Goal: Transaction & Acquisition: Purchase product/service

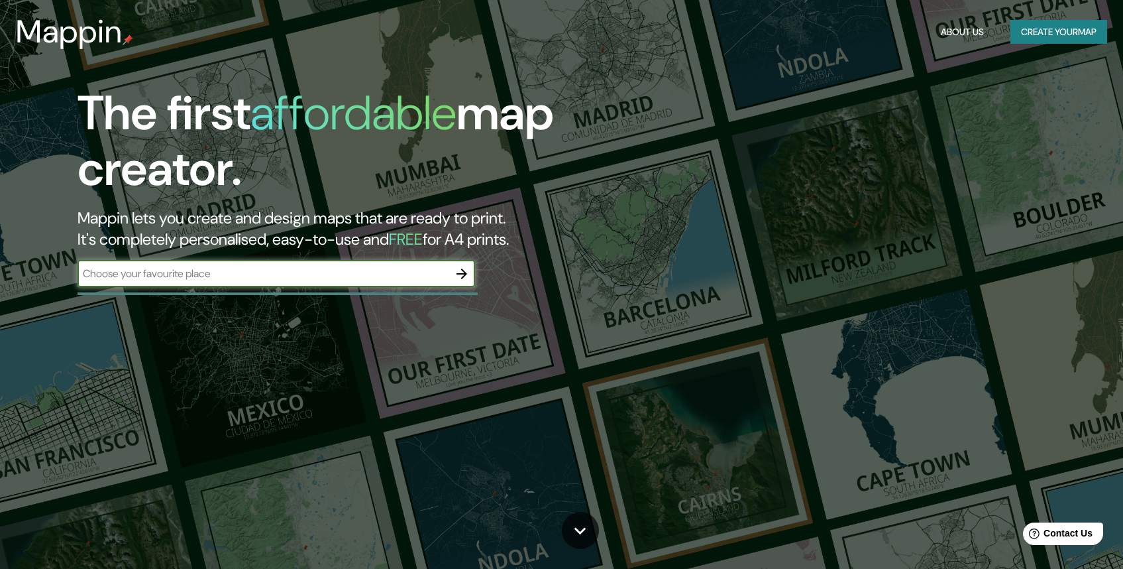
click at [278, 276] on input "text" at bounding box center [263, 273] width 371 height 15
type input "[PERSON_NAME] [GEOGRAPHIC_DATA] [GEOGRAPHIC_DATA]"
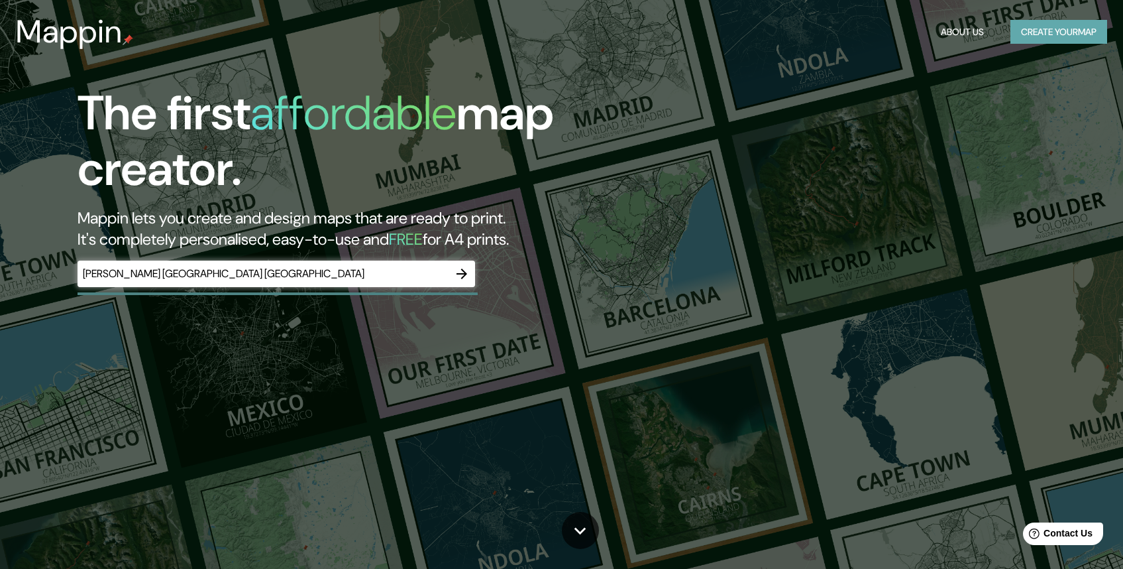
click at [1029, 40] on button "Create your map" at bounding box center [1059, 32] width 97 height 25
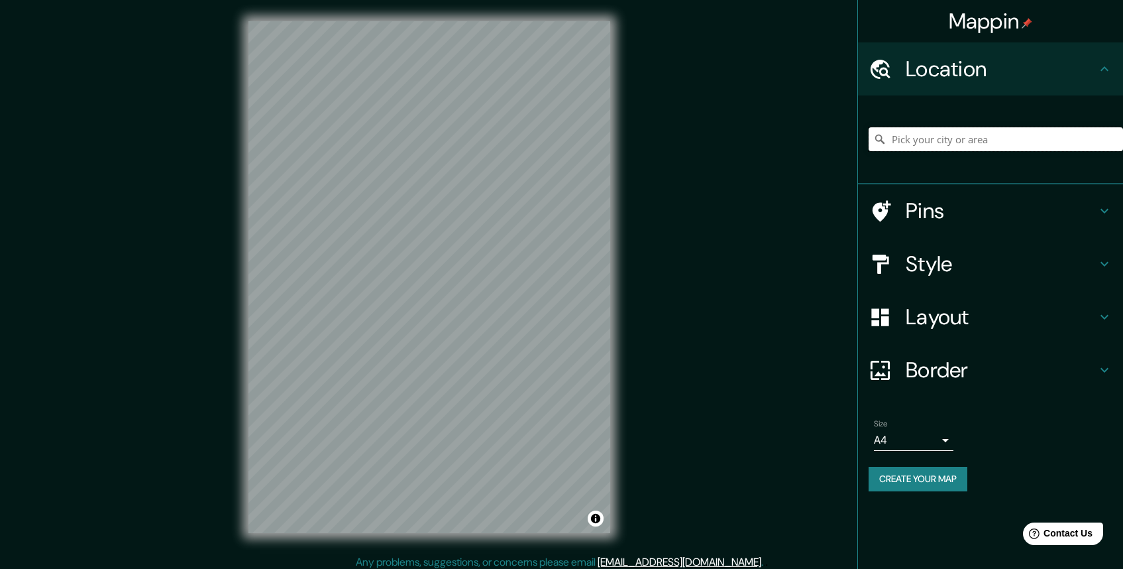
click at [961, 135] on input "Pick your city or area" at bounding box center [996, 139] width 254 height 24
paste input "[PERSON_NAME]"
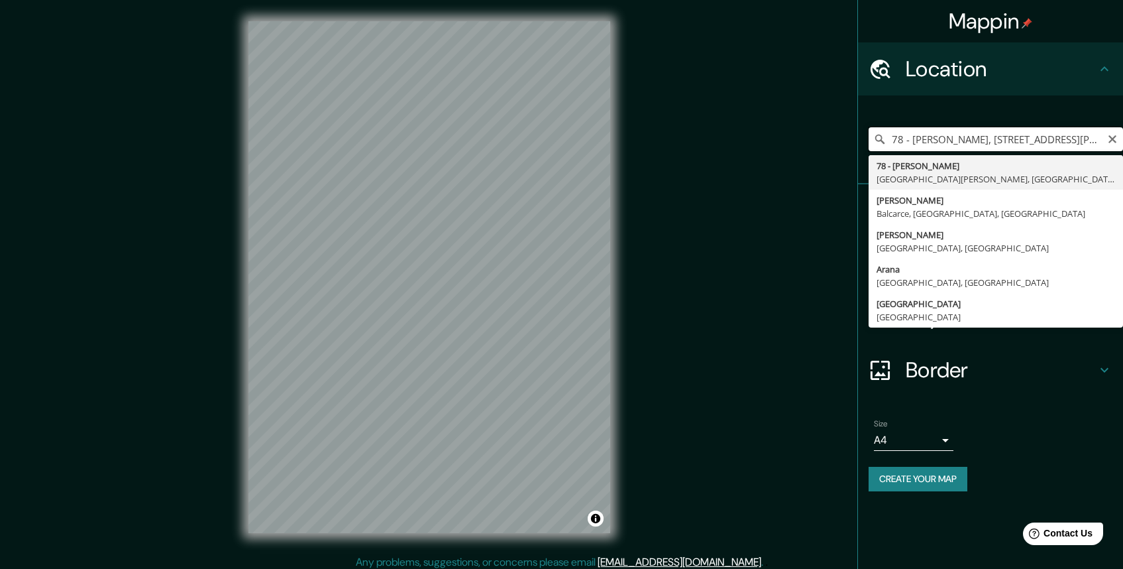
click at [1013, 139] on input "78 - [PERSON_NAME], [STREET_ADDRESS][PERSON_NAME]" at bounding box center [996, 139] width 254 height 24
click at [1032, 137] on input "78 - [PERSON_NAME], [STREET_ADDRESS][PERSON_NAME]" at bounding box center [996, 139] width 254 height 24
drag, startPoint x: 1045, startPoint y: 139, endPoint x: 996, endPoint y: 140, distance: 49.1
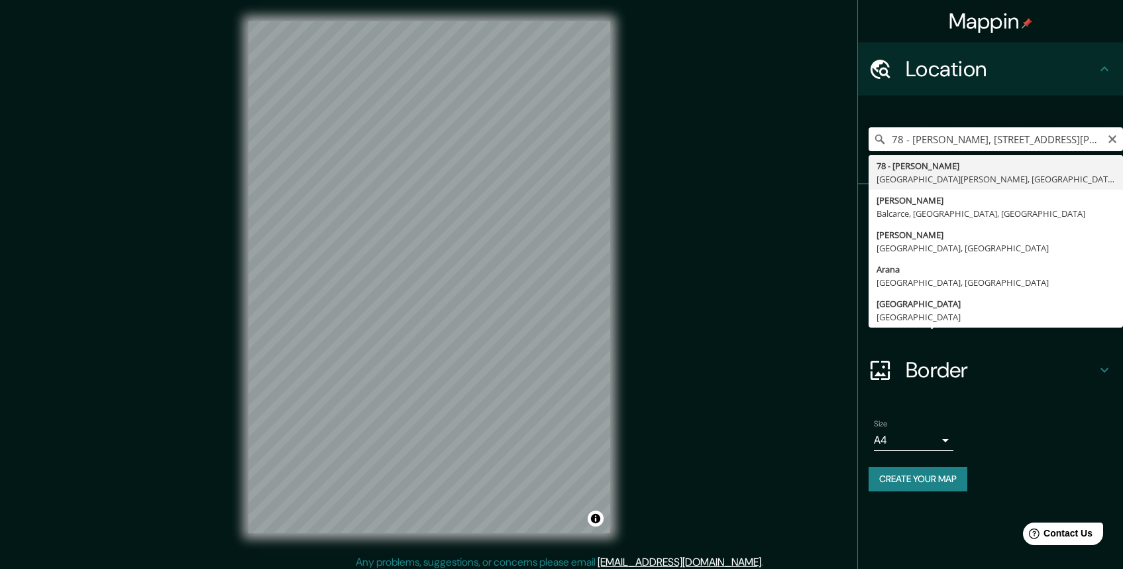
click at [996, 140] on input "78 - [PERSON_NAME], [STREET_ADDRESS][PERSON_NAME]" at bounding box center [996, 139] width 254 height 24
drag, startPoint x: 911, startPoint y: 137, endPoint x: 857, endPoint y: 137, distance: 53.7
click at [857, 137] on div "Mappin Location 78 - [PERSON_NAME], [GEOGRAPHIC_DATA][PERSON_NAME], [GEOGRAPHIC…" at bounding box center [561, 287] width 1123 height 575
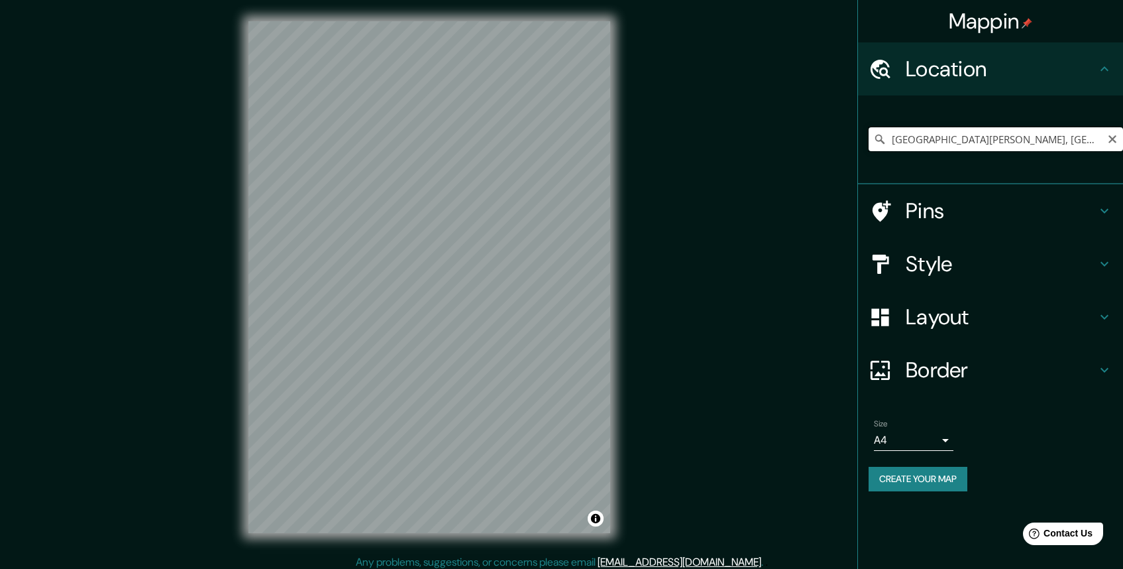
click at [927, 131] on input "[GEOGRAPHIC_DATA][PERSON_NAME], [GEOGRAPHIC_DATA], [GEOGRAPHIC_DATA]" at bounding box center [996, 139] width 254 height 24
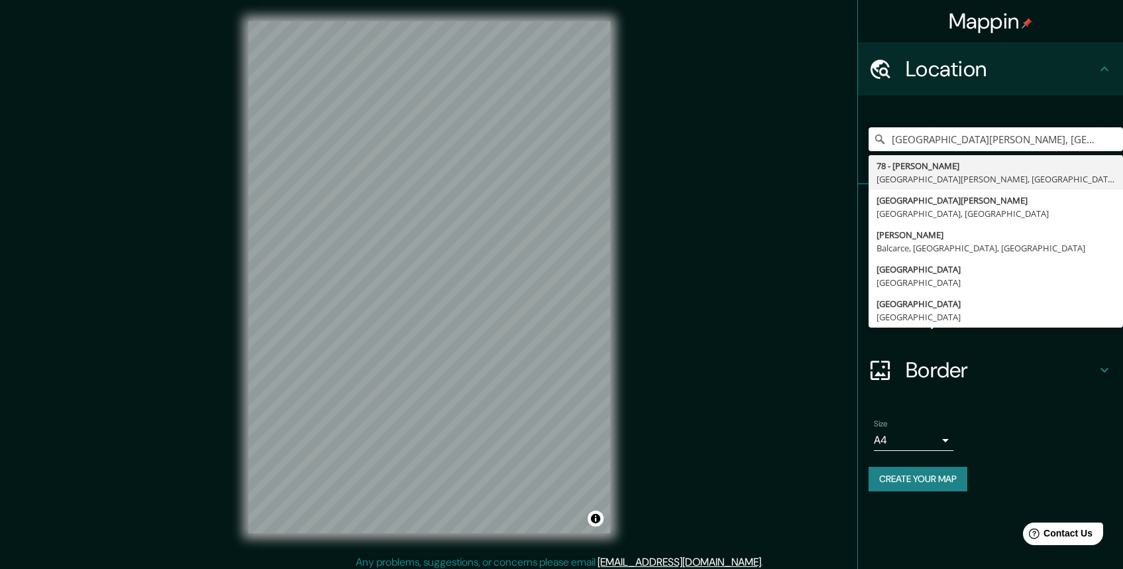
type input "78 - [PERSON_NAME], [STREET_ADDRESS][PERSON_NAME]"
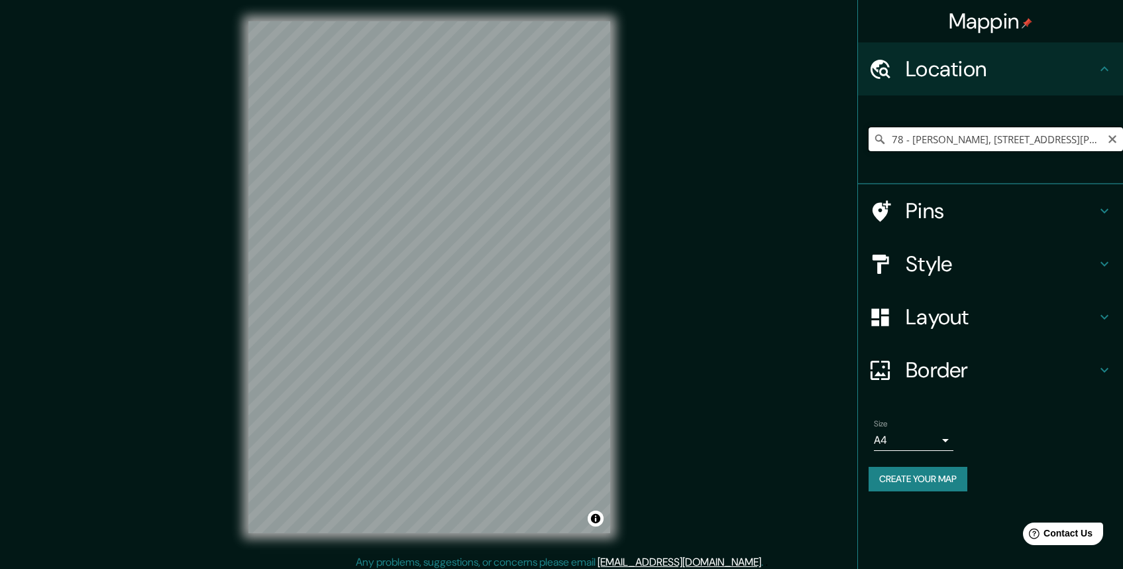
click at [1037, 142] on input "78 - [PERSON_NAME], [STREET_ADDRESS][PERSON_NAME]" at bounding box center [996, 139] width 254 height 24
paste input "[GEOGRAPHIC_DATA][PERSON_NAME], [GEOGRAPHIC_DATA], [GEOGRAPHIC_DATA]"
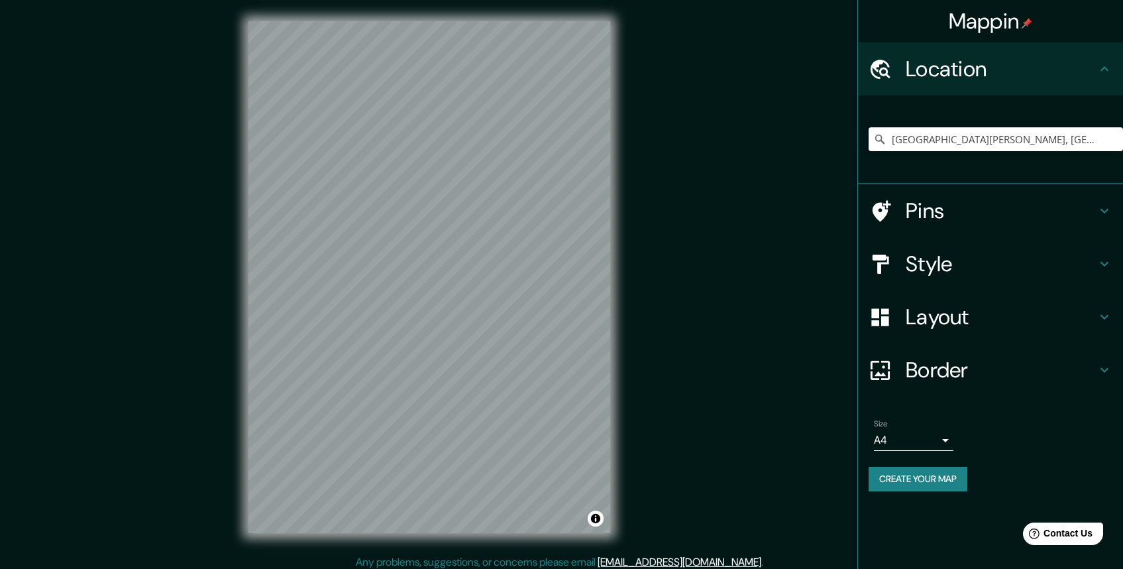
scroll to position [0, 17]
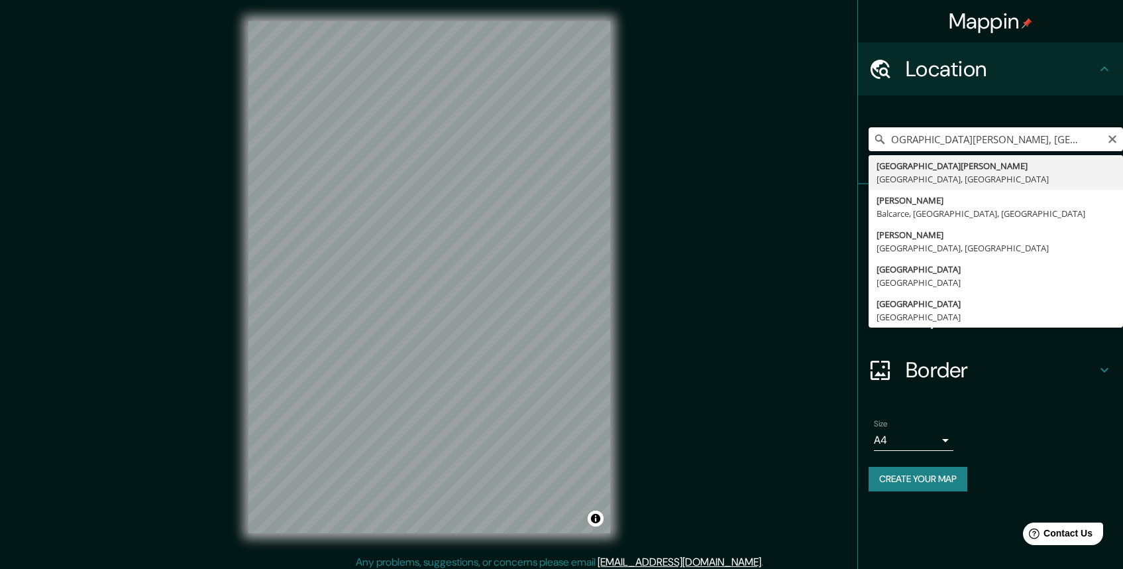
type input "[GEOGRAPHIC_DATA][PERSON_NAME], [GEOGRAPHIC_DATA], [GEOGRAPHIC_DATA]"
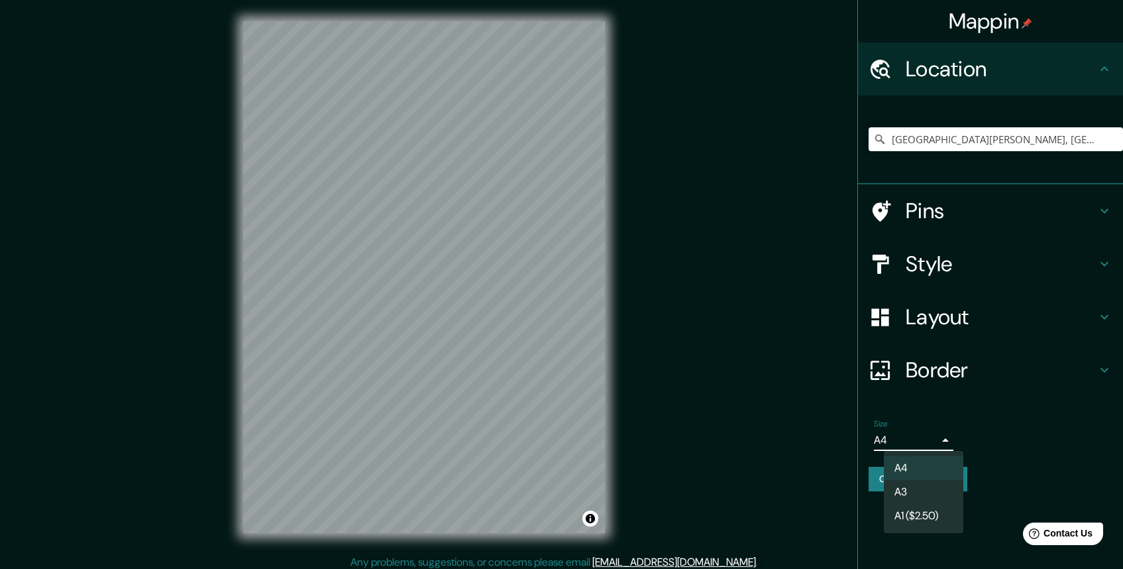
click at [936, 443] on body "Mappin Location [GEOGRAPHIC_DATA][PERSON_NAME], [GEOGRAPHIC_DATA], [GEOGRAPHIC_…" at bounding box center [561, 284] width 1123 height 569
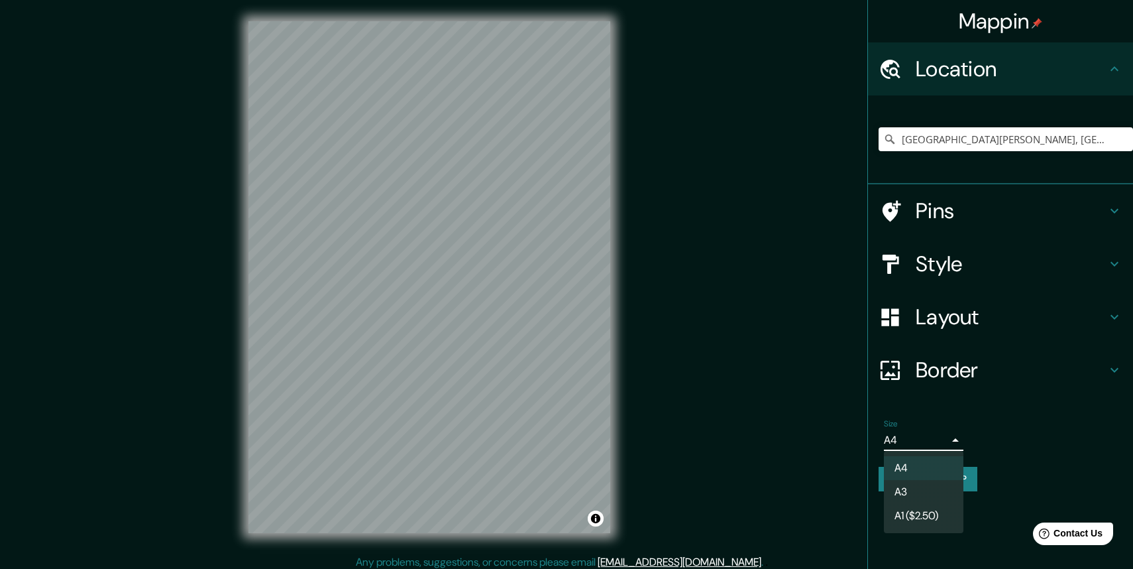
click at [934, 486] on li "A3" at bounding box center [924, 492] width 80 height 24
type input "a4"
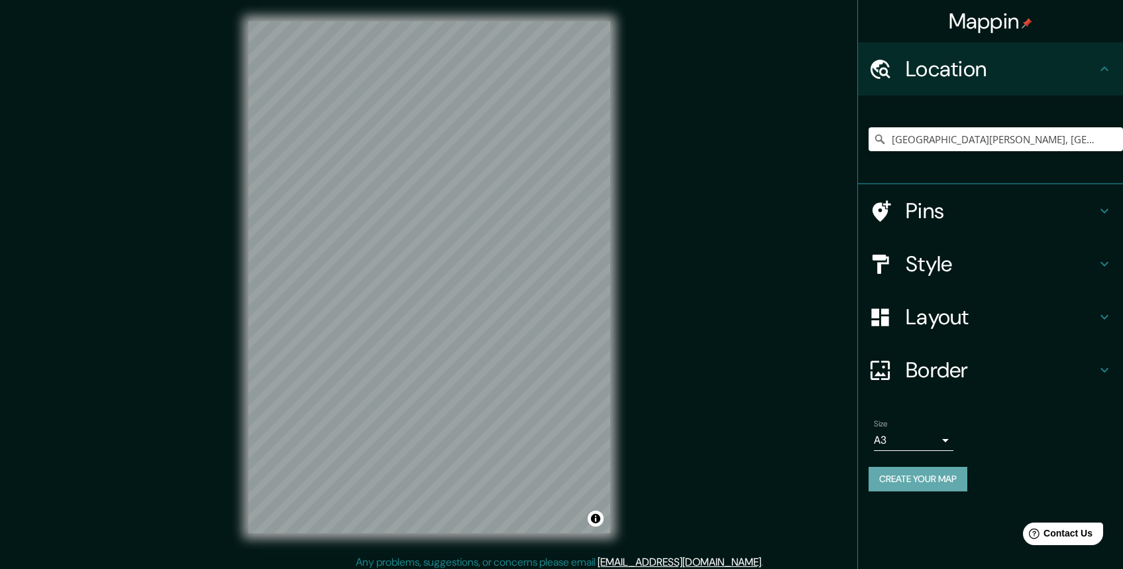
click at [964, 476] on button "Create your map" at bounding box center [918, 479] width 99 height 25
click at [981, 134] on input "[GEOGRAPHIC_DATA][PERSON_NAME], [GEOGRAPHIC_DATA], [GEOGRAPHIC_DATA]" at bounding box center [996, 139] width 254 height 24
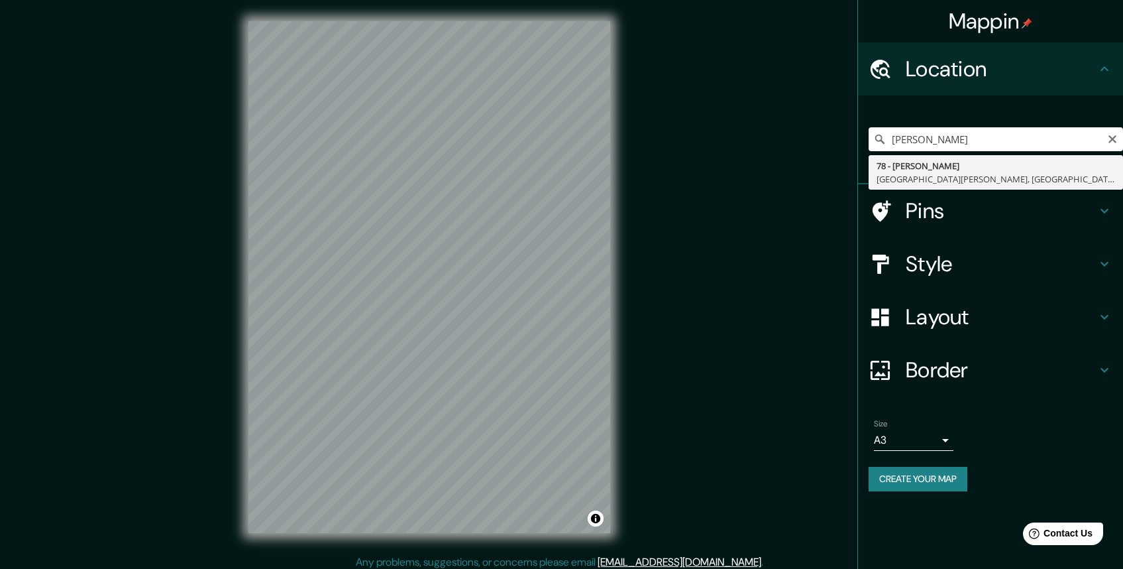
type input "78 - [PERSON_NAME], [STREET_ADDRESS][PERSON_NAME]"
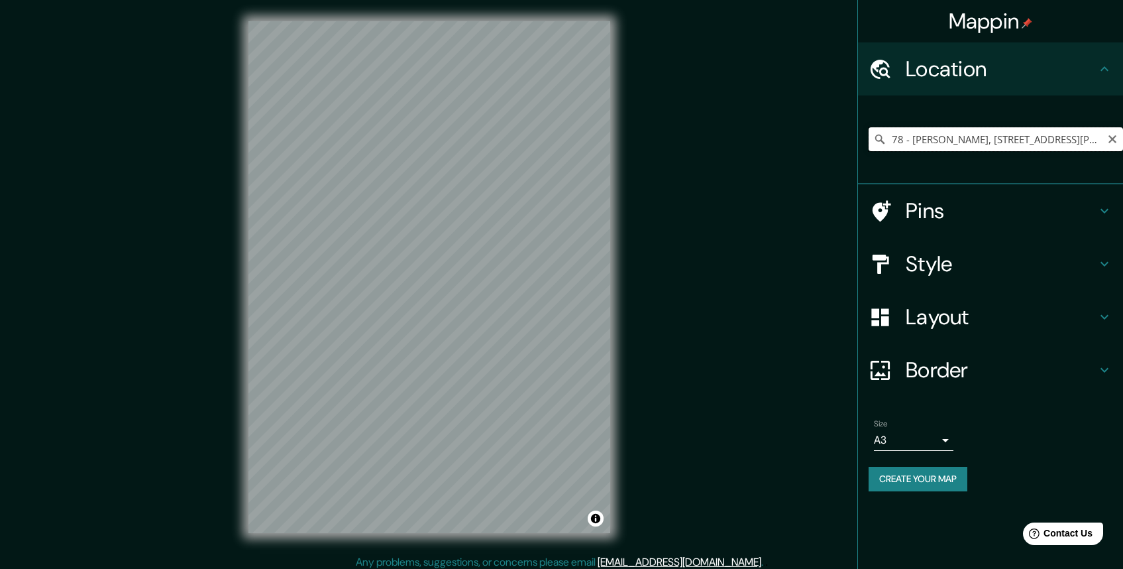
click at [1007, 140] on input "78 - [PERSON_NAME], [STREET_ADDRESS][PERSON_NAME]" at bounding box center [996, 139] width 254 height 24
click at [1114, 142] on icon "Clear" at bounding box center [1112, 139] width 11 height 11
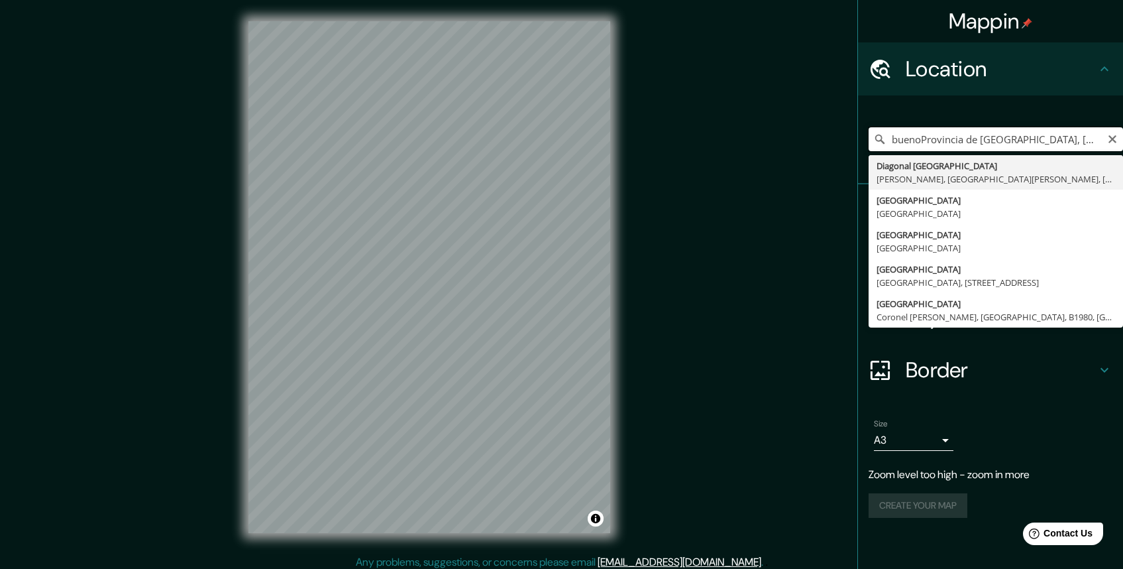
click at [1044, 131] on input "buenoProvincia de [GEOGRAPHIC_DATA], [GEOGRAPHIC_DATA]" at bounding box center [996, 139] width 254 height 24
type input "[GEOGRAPHIC_DATA], [GEOGRAPHIC_DATA]"
